Goal: Use online tool/utility: Utilize a website feature to perform a specific function

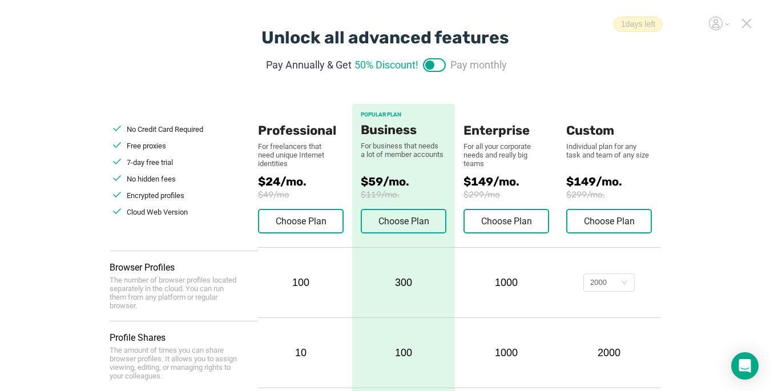
click at [575, 20] on icon at bounding box center [747, 23] width 10 height 10
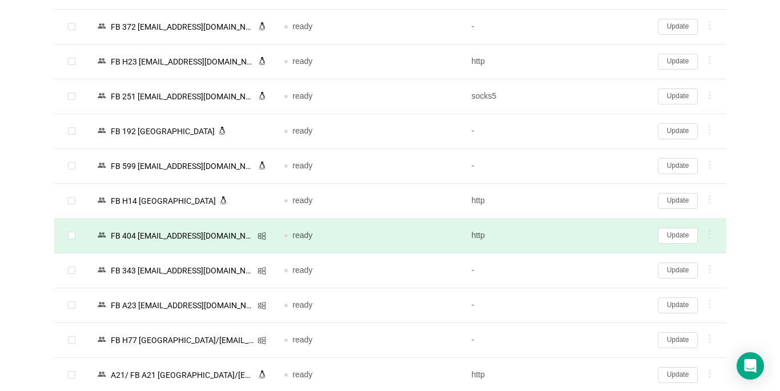
scroll to position [2087, 0]
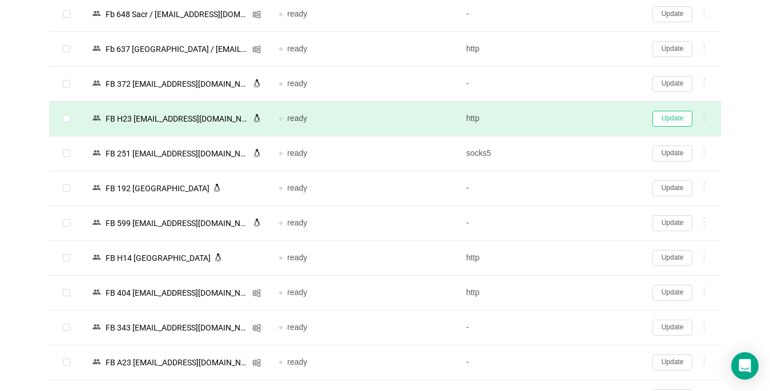
click at [575, 121] on button "Update" at bounding box center [673, 119] width 40 height 16
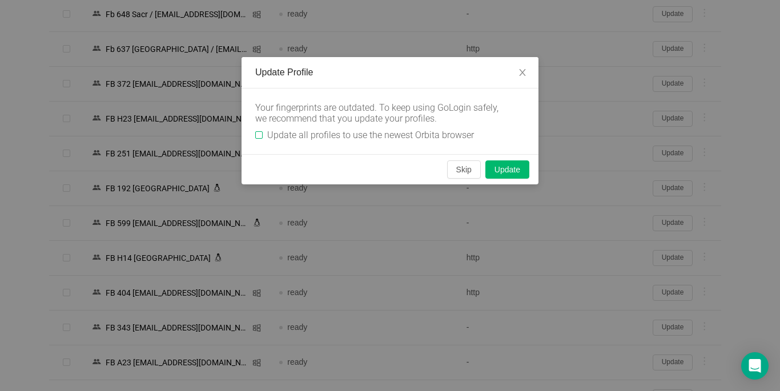
click at [257, 134] on input "Update all profiles to use the newest Orbita browser" at bounding box center [258, 134] width 7 height 7
checkbox input "true"
click at [458, 166] on button "Skip" at bounding box center [464, 169] width 34 height 18
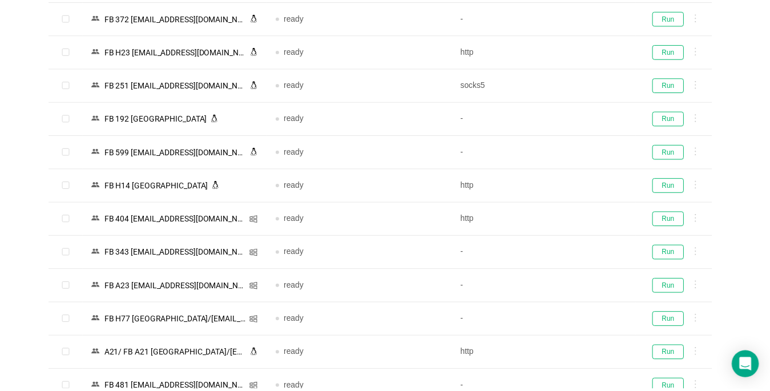
scroll to position [2022, 0]
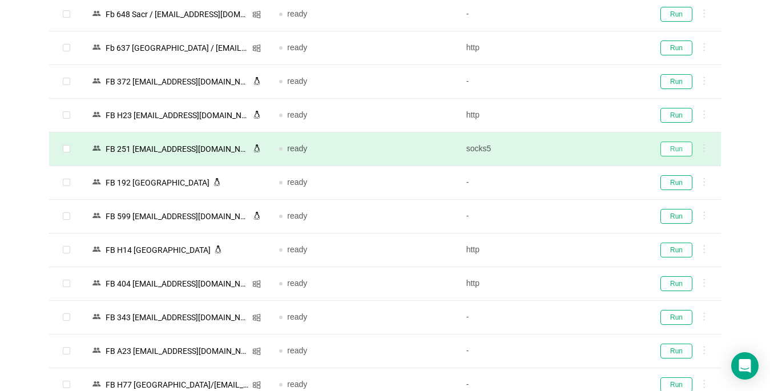
click at [575, 153] on button "Run" at bounding box center [677, 149] width 32 height 15
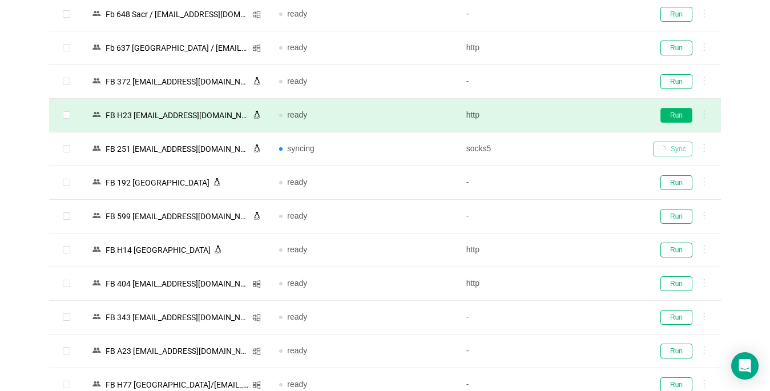
click at [575, 118] on button "Run" at bounding box center [677, 115] width 32 height 15
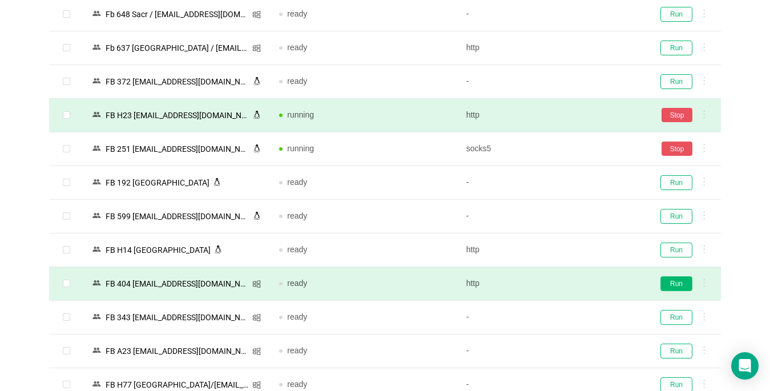
click at [575, 284] on button "Run" at bounding box center [677, 283] width 32 height 15
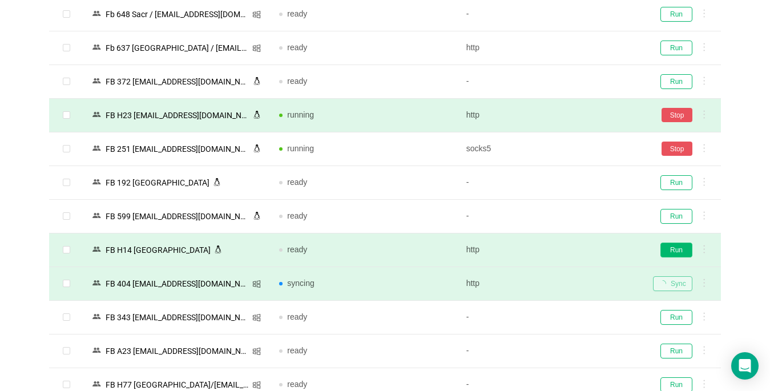
click at [575, 253] on button "Run" at bounding box center [677, 250] width 32 height 15
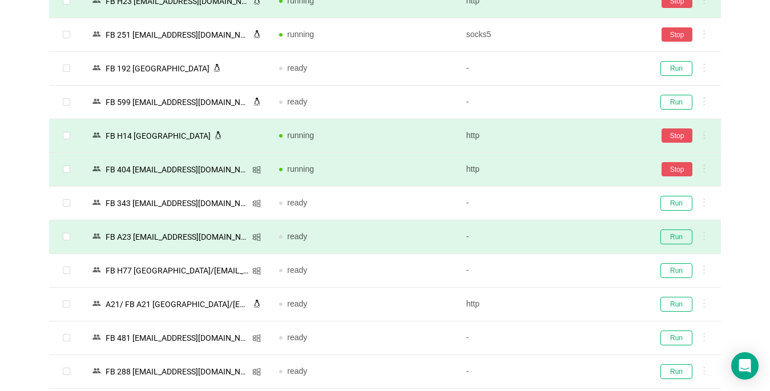
scroll to position [2193, 0]
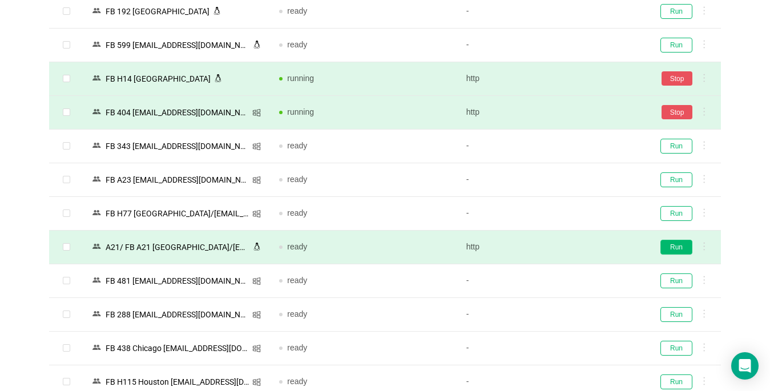
click at [575, 248] on button "Run" at bounding box center [677, 247] width 32 height 15
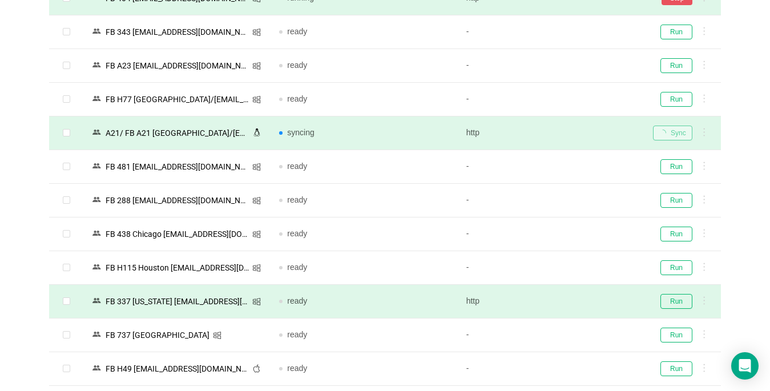
scroll to position [2365, 0]
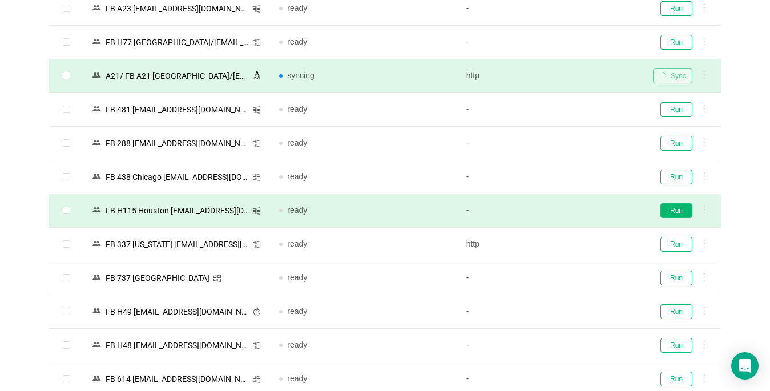
click at [575, 212] on button "Run" at bounding box center [677, 210] width 32 height 15
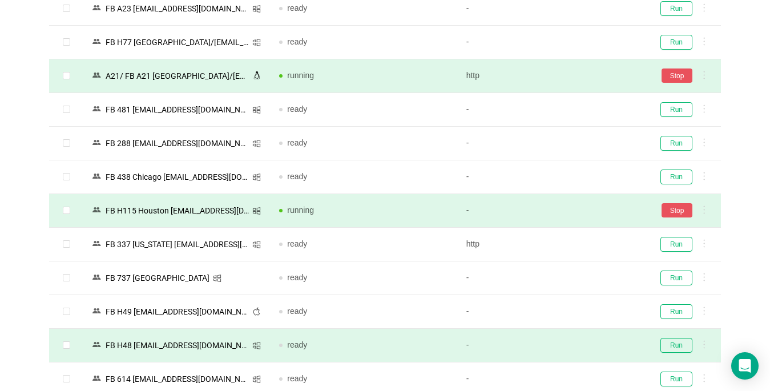
scroll to position [2479, 0]
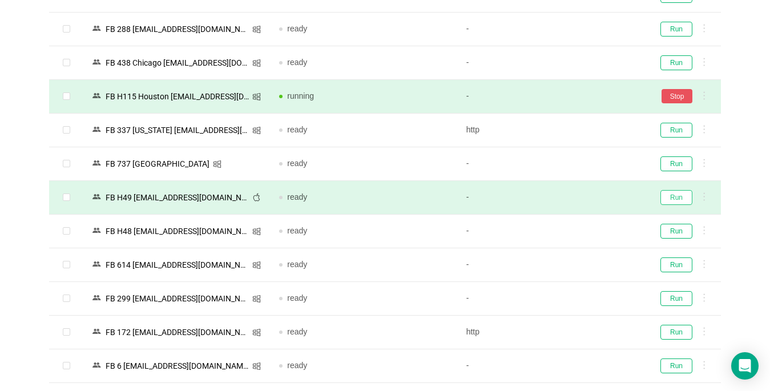
drag, startPoint x: 667, startPoint y: 198, endPoint x: 525, endPoint y: 193, distance: 142.3
click at [575, 198] on button "Run" at bounding box center [677, 197] width 32 height 15
click at [575, 222] on td "Run" at bounding box center [682, 232] width 77 height 34
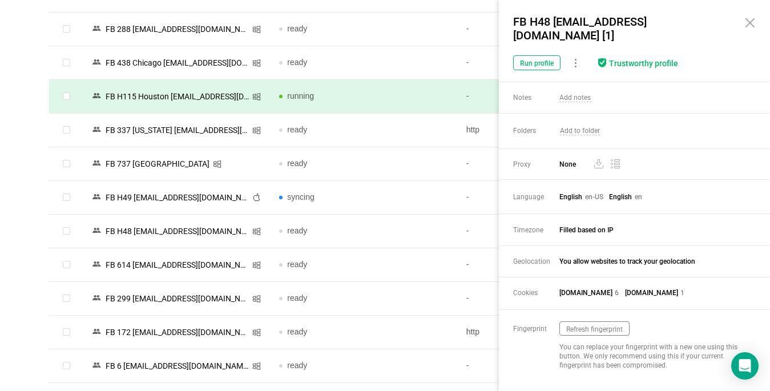
scroll to position [2308, 0]
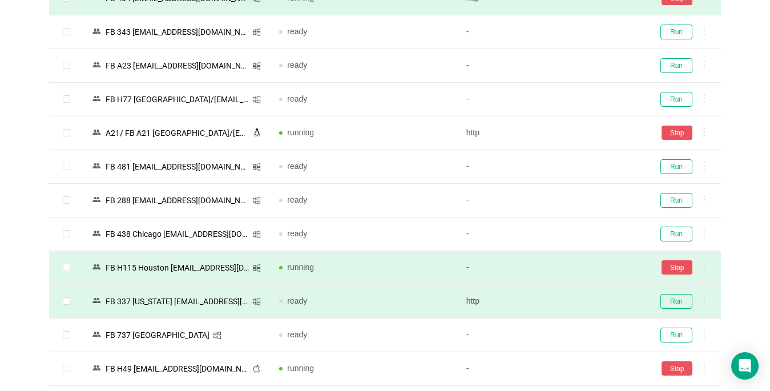
scroll to position [2422, 0]
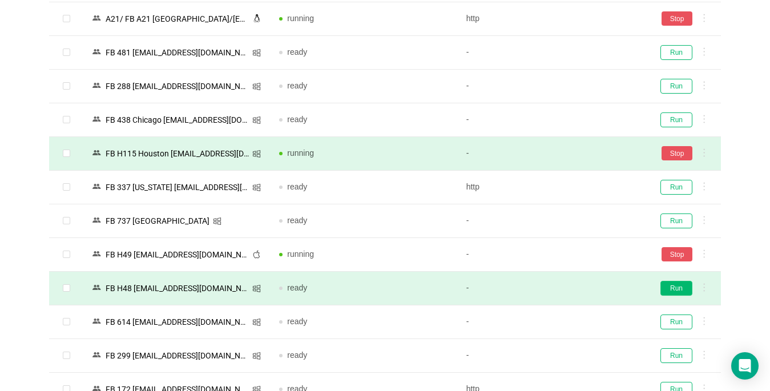
click at [575, 292] on button "Run" at bounding box center [677, 288] width 32 height 15
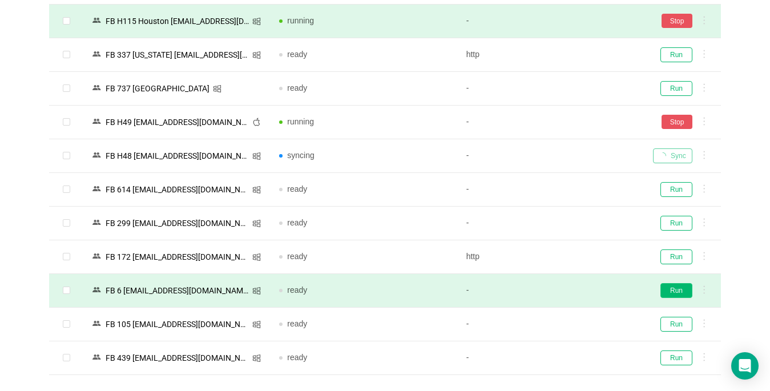
click at [575, 291] on button "Run" at bounding box center [677, 290] width 32 height 15
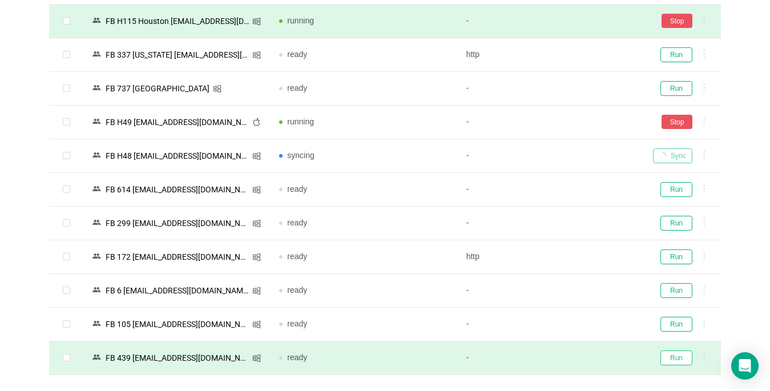
click at [575, 363] on button "Run" at bounding box center [677, 358] width 32 height 15
